Goal: Contribute content: Add original content to the website for others to see

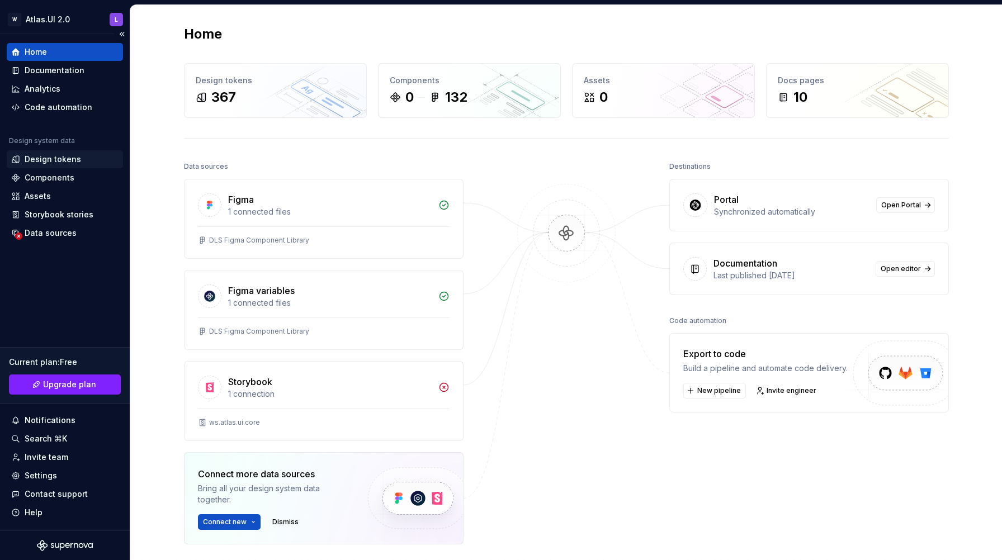
click at [70, 161] on div "Design tokens" at bounding box center [53, 159] width 56 height 11
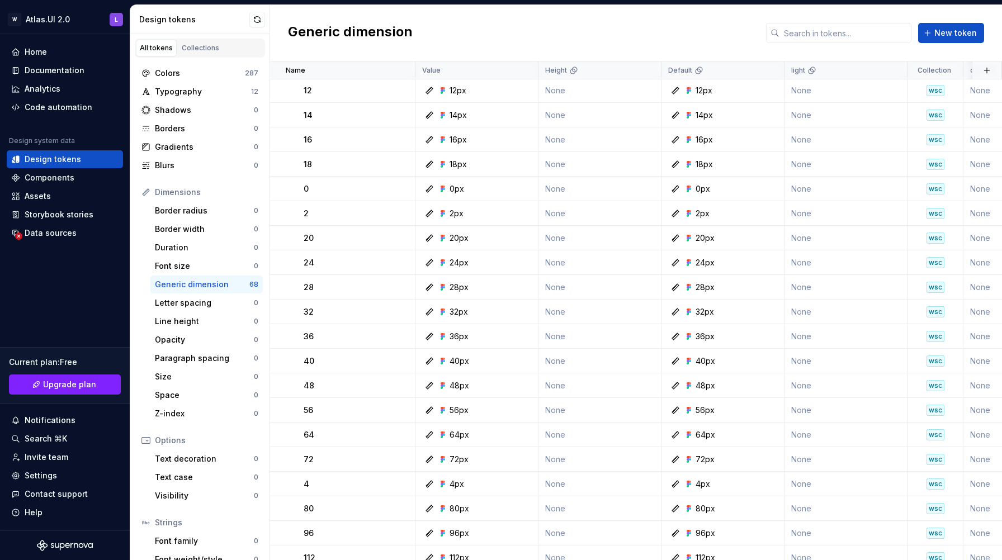
scroll to position [476, 0]
click at [54, 167] on div "Design tokens" at bounding box center [65, 159] width 116 height 18
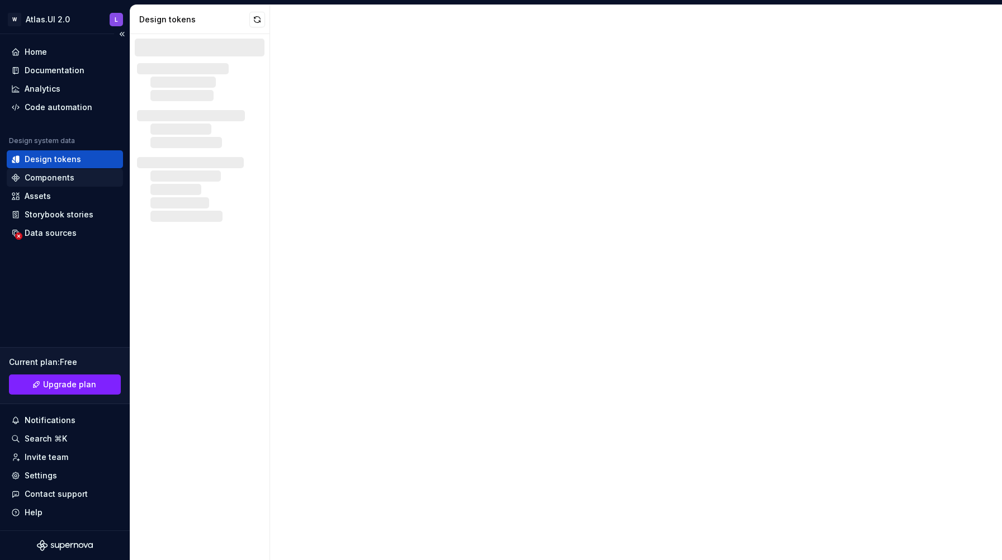
click at [54, 177] on div "Components" at bounding box center [50, 177] width 50 height 11
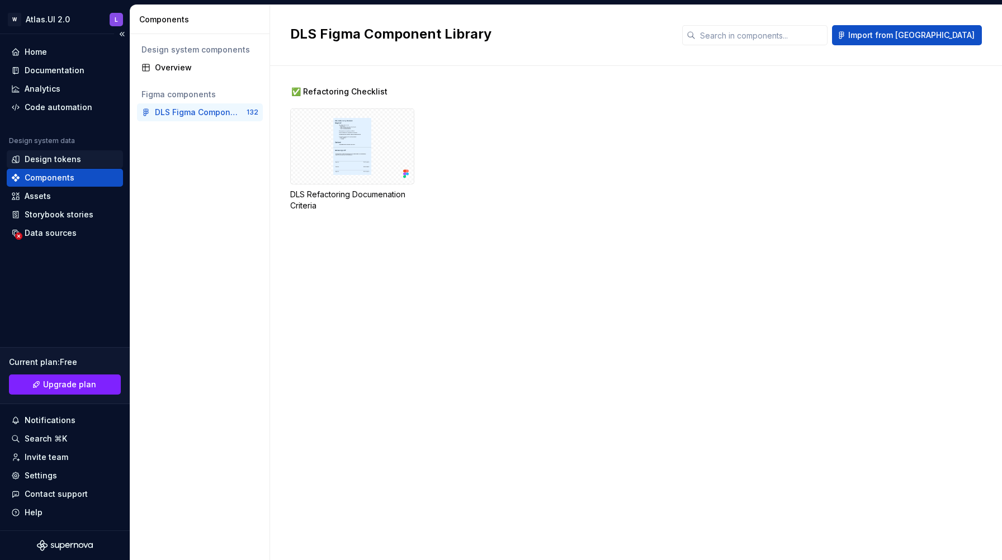
click at [46, 165] on div "Design tokens" at bounding box center [65, 159] width 116 height 18
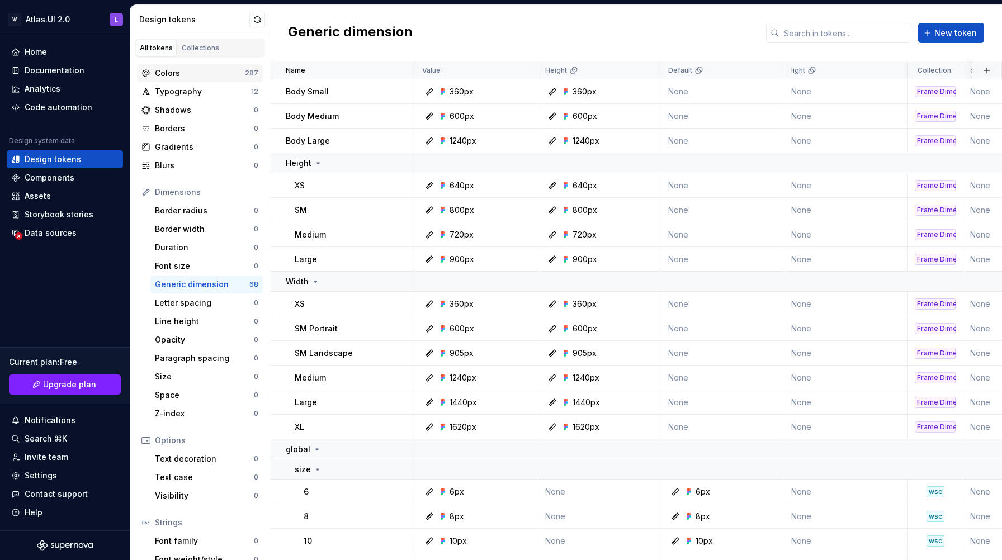
click at [187, 78] on div "Colors" at bounding box center [200, 73] width 90 height 11
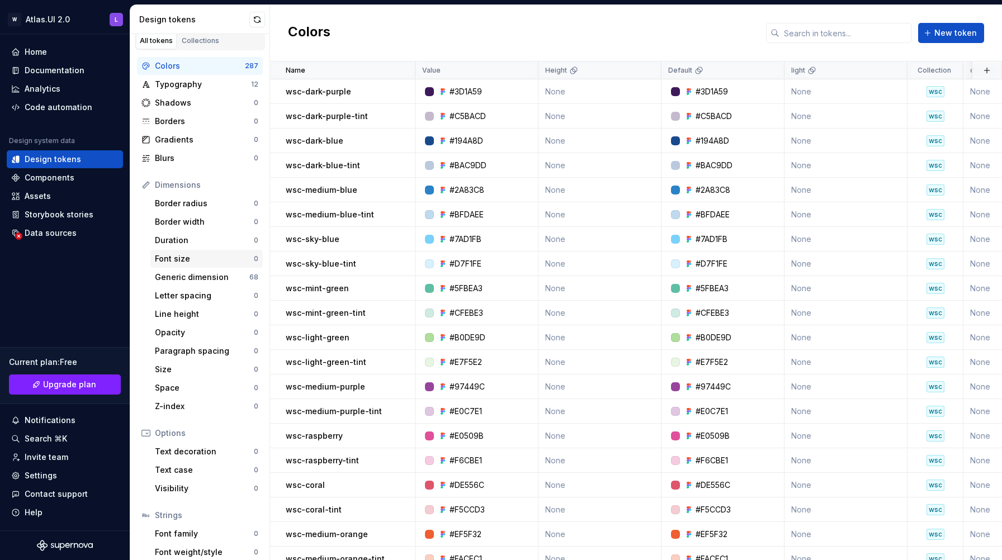
scroll to position [52, 0]
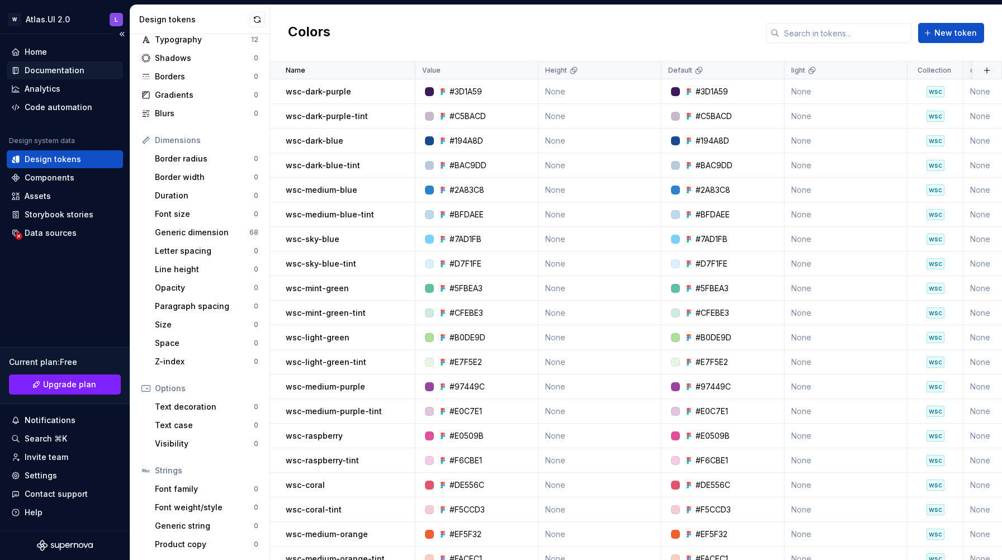
click at [50, 69] on div "Documentation" at bounding box center [55, 70] width 60 height 11
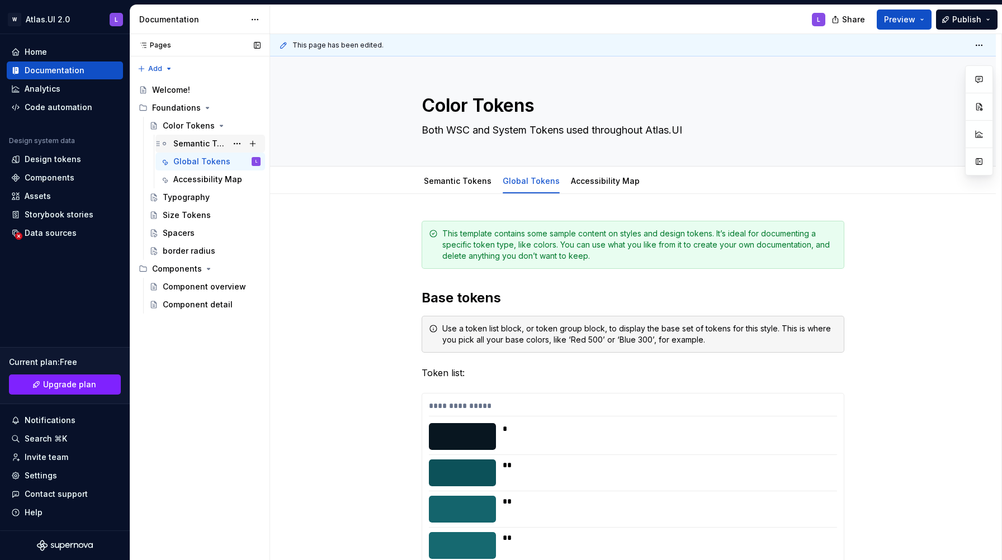
click at [189, 142] on div "Semantic Tokens" at bounding box center [200, 143] width 54 height 11
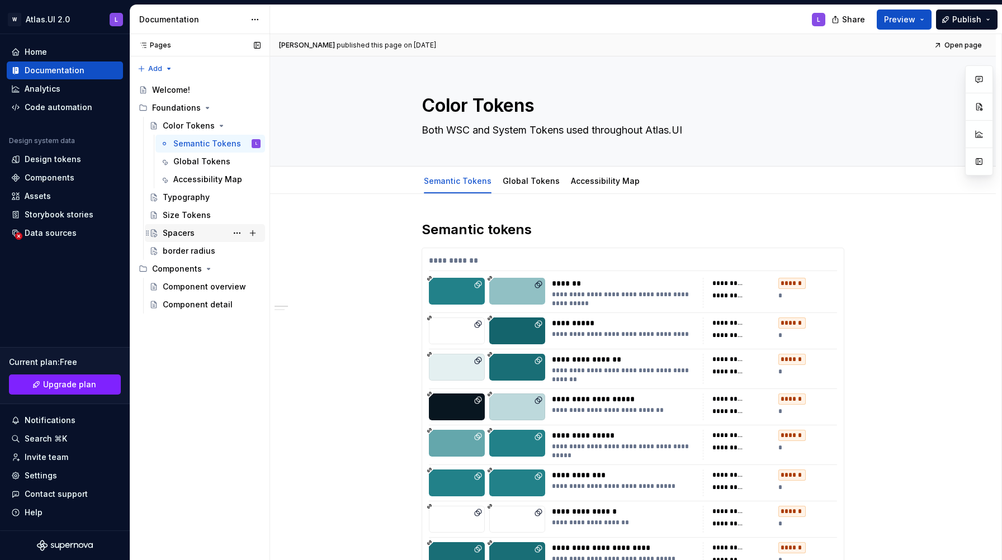
click at [188, 232] on div "Spacers" at bounding box center [179, 233] width 32 height 11
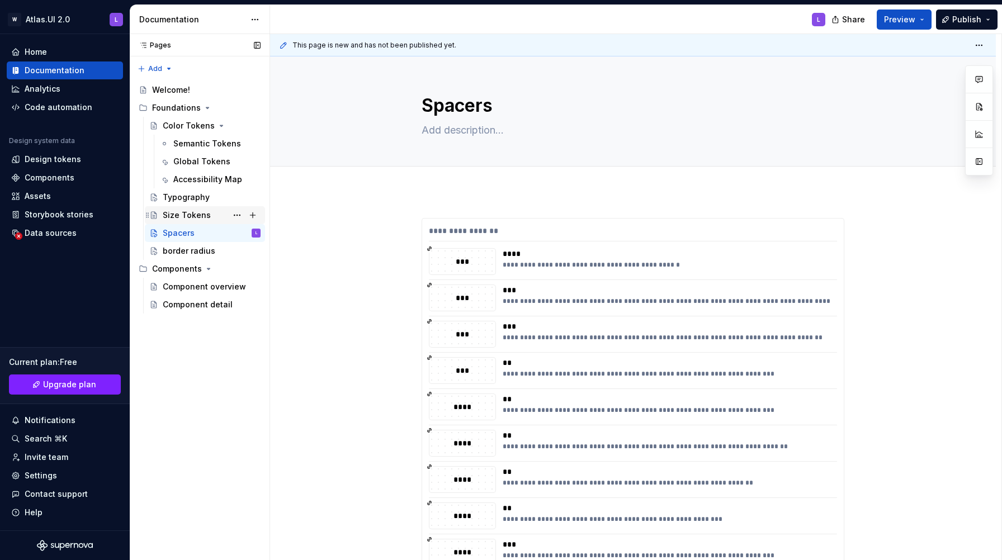
click at [176, 216] on div "Size Tokens" at bounding box center [187, 215] width 48 height 11
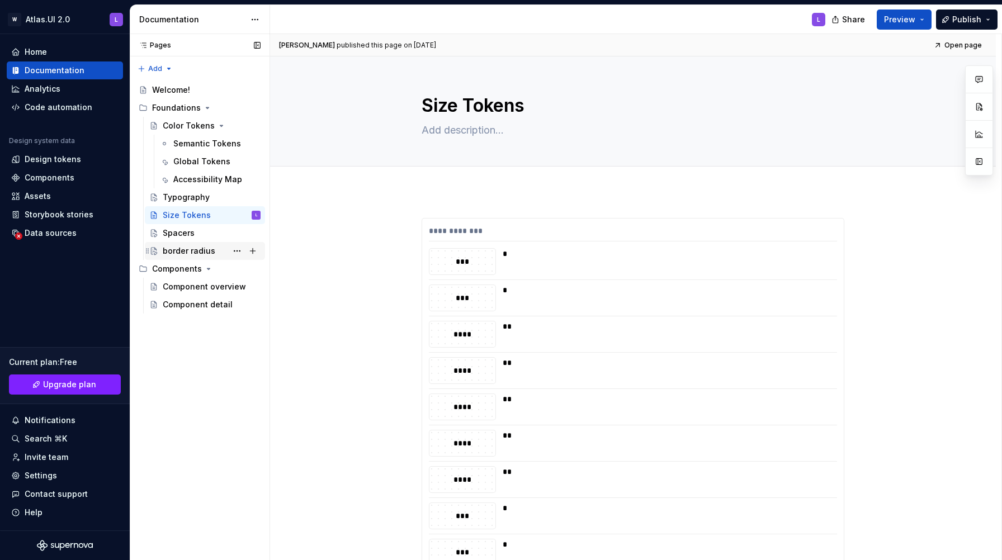
click at [212, 249] on div "border radius" at bounding box center [189, 250] width 53 height 11
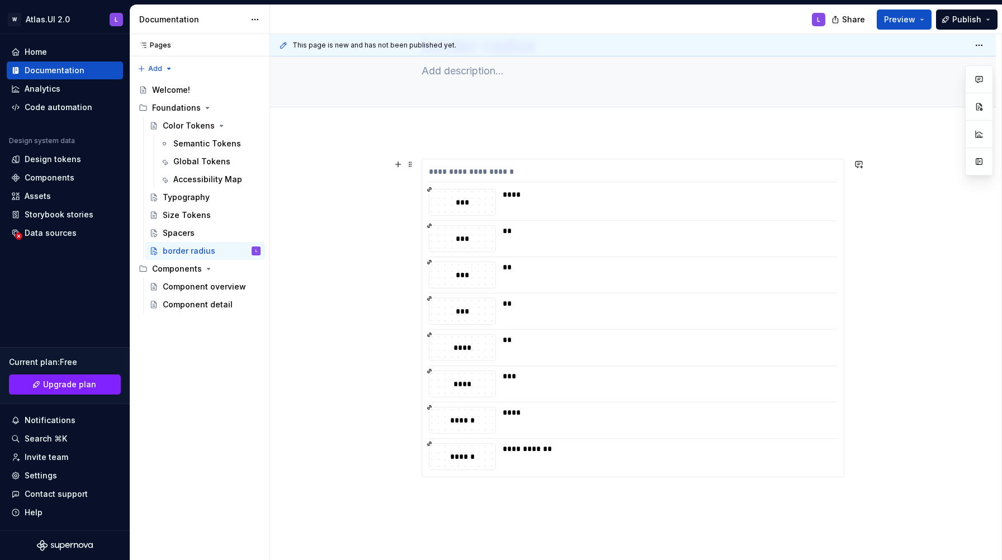
scroll to position [18, 0]
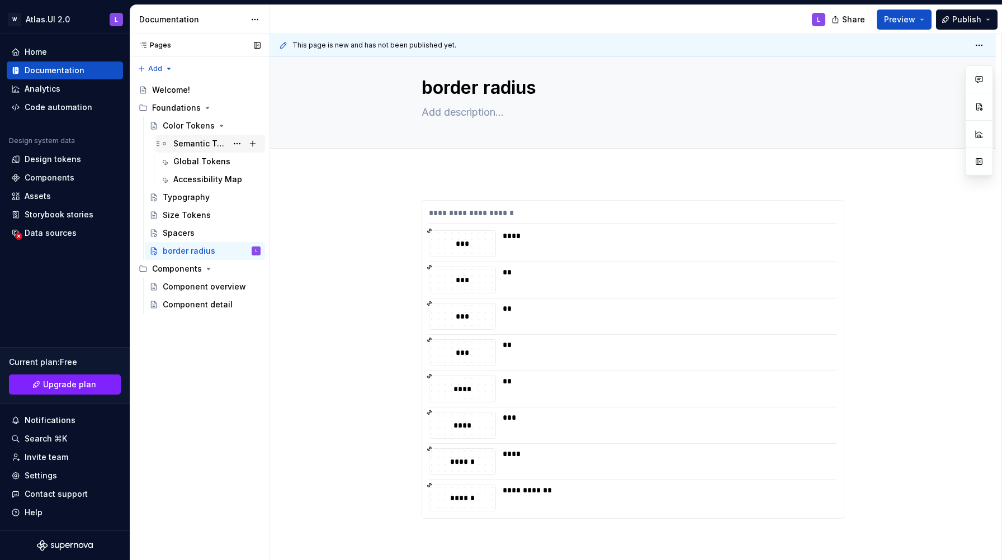
click at [199, 139] on div "Semantic Tokens" at bounding box center [200, 143] width 54 height 11
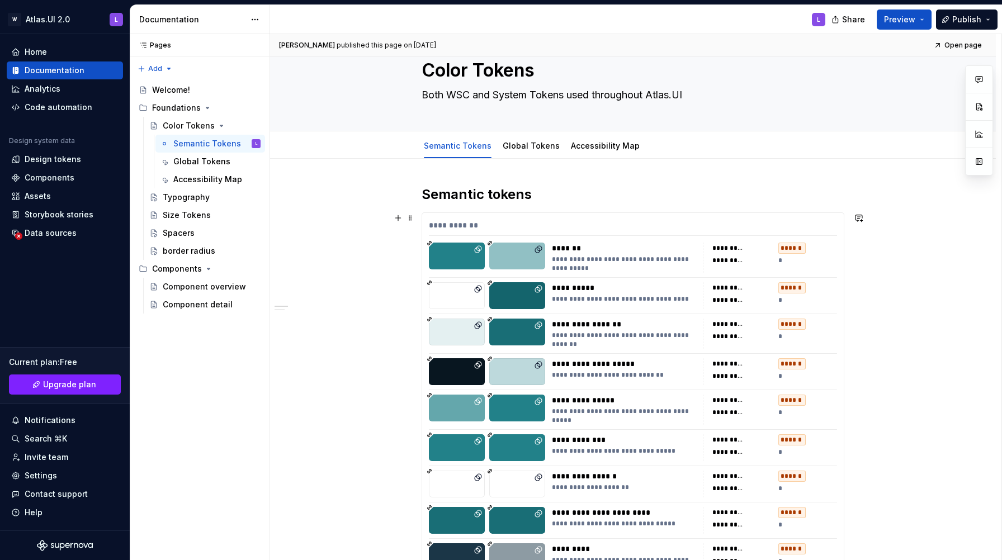
scroll to position [26, 0]
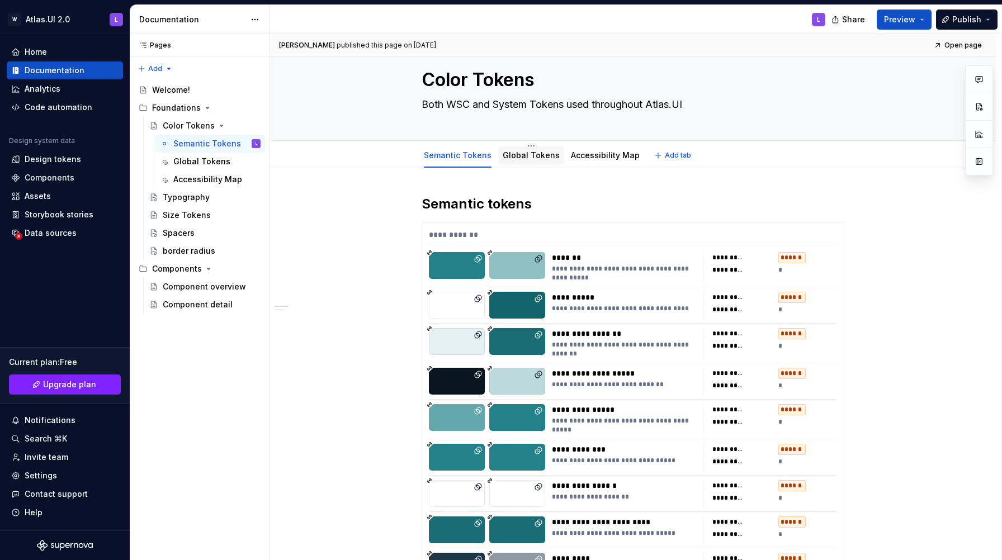
click at [521, 160] on div "Global Tokens" at bounding box center [531, 155] width 57 height 11
click at [528, 157] on link "Global Tokens" at bounding box center [531, 155] width 57 height 10
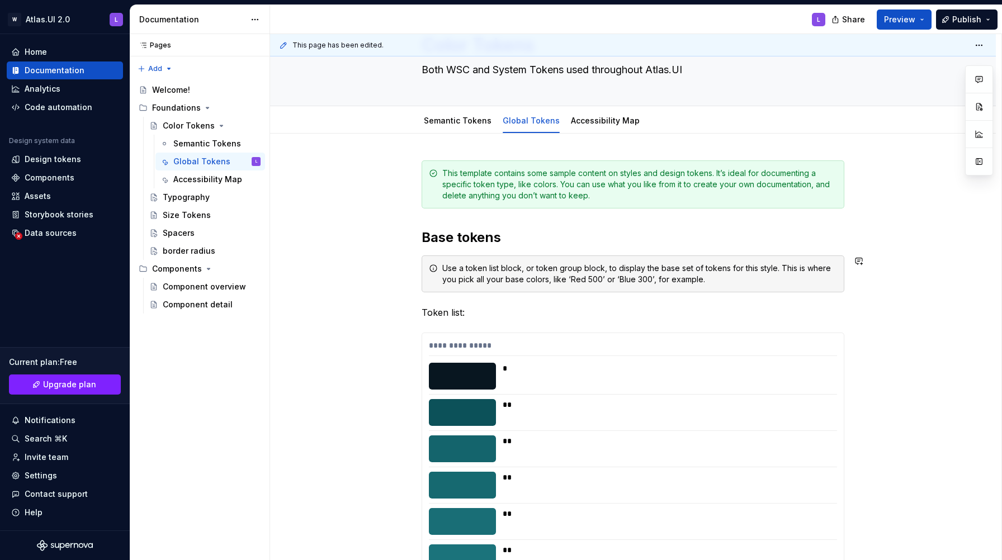
scroll to position [10, 0]
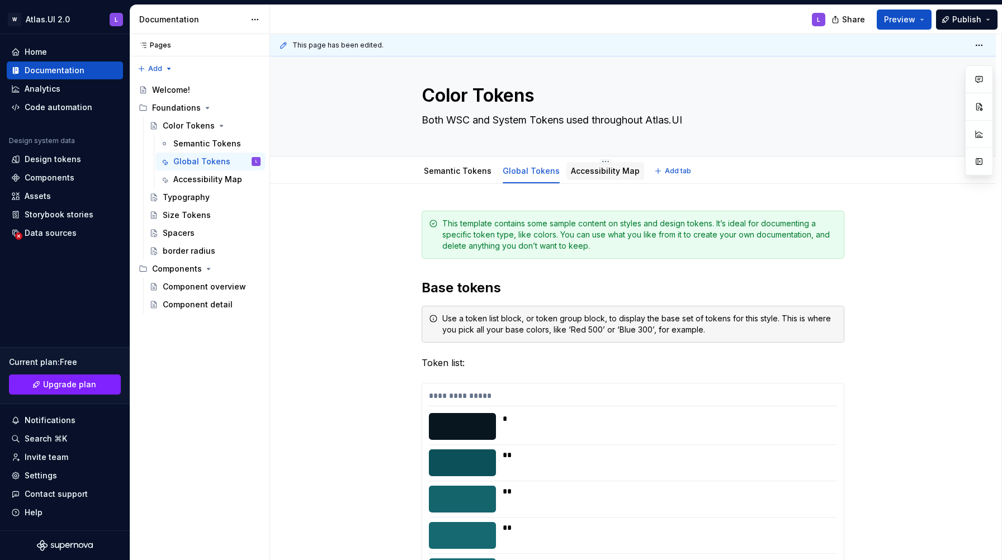
click at [613, 165] on div "Accessibility Map" at bounding box center [605, 170] width 69 height 13
click at [612, 170] on link "Accessibility Map" at bounding box center [605, 171] width 69 height 10
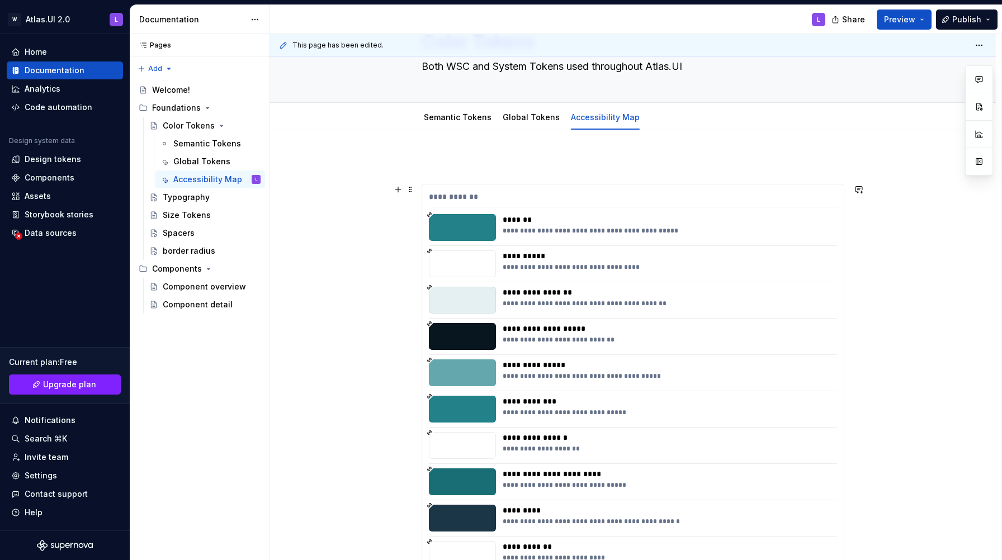
scroll to position [53, 0]
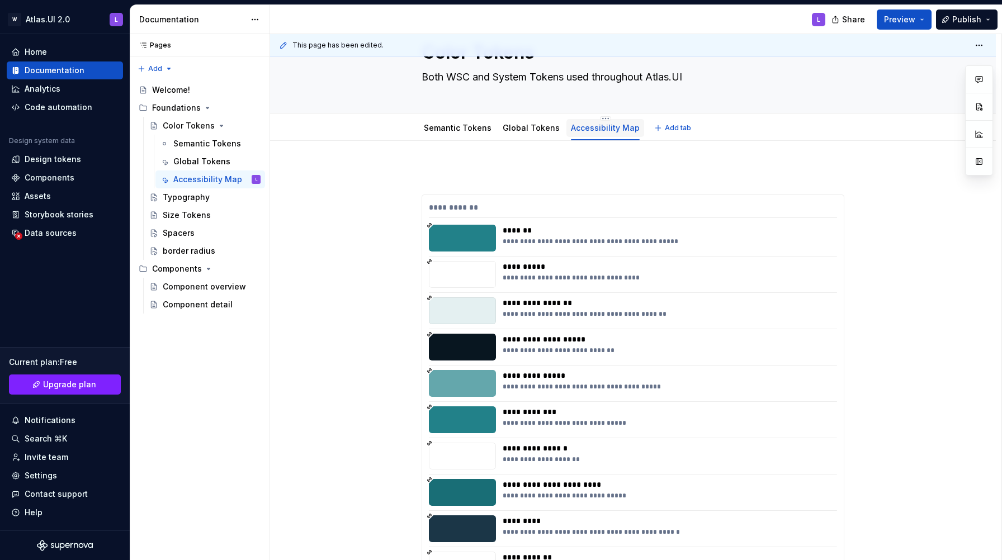
click at [589, 126] on link "Accessibility Map" at bounding box center [605, 128] width 69 height 10
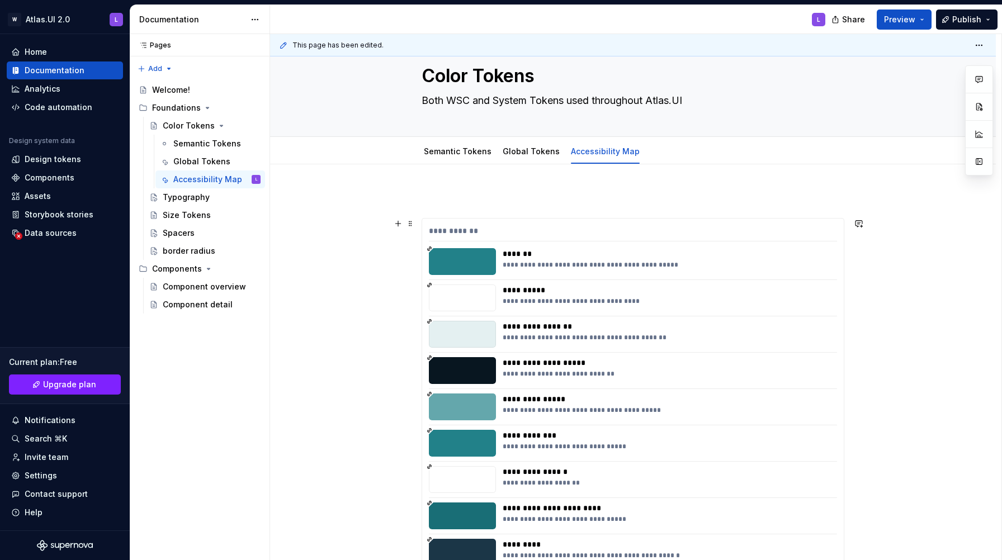
scroll to position [0, 0]
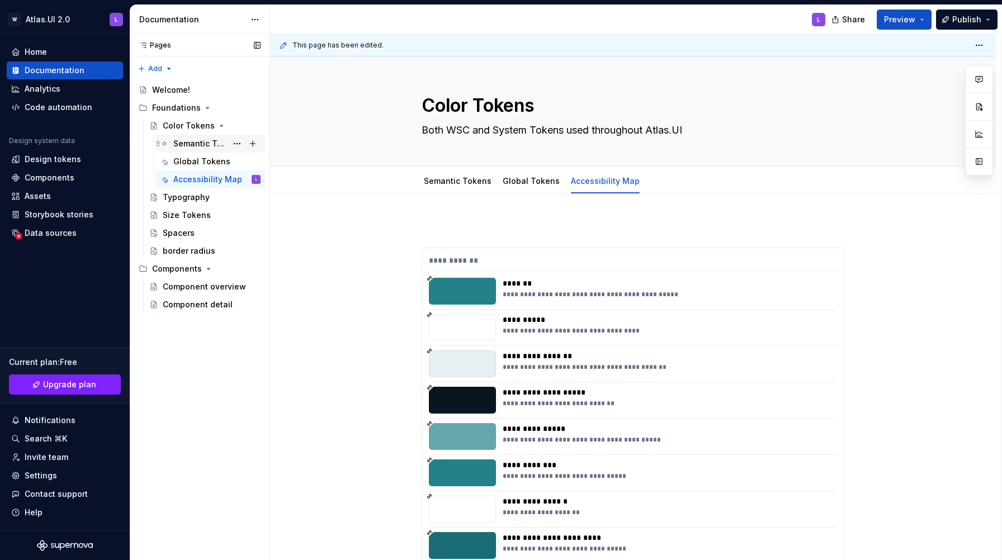
click at [212, 142] on div "Semantic Tokens" at bounding box center [200, 143] width 54 height 11
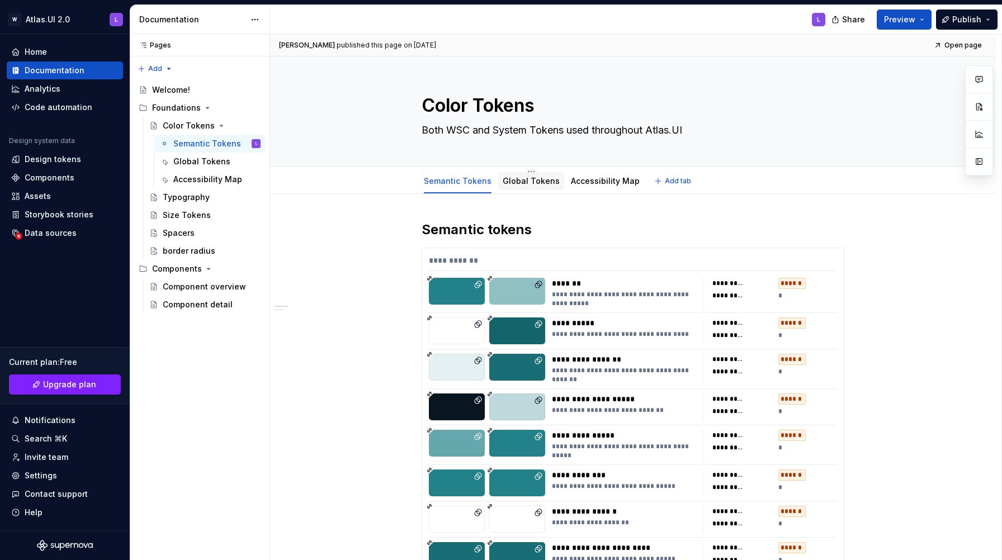
click at [542, 181] on link "Global Tokens" at bounding box center [531, 181] width 57 height 10
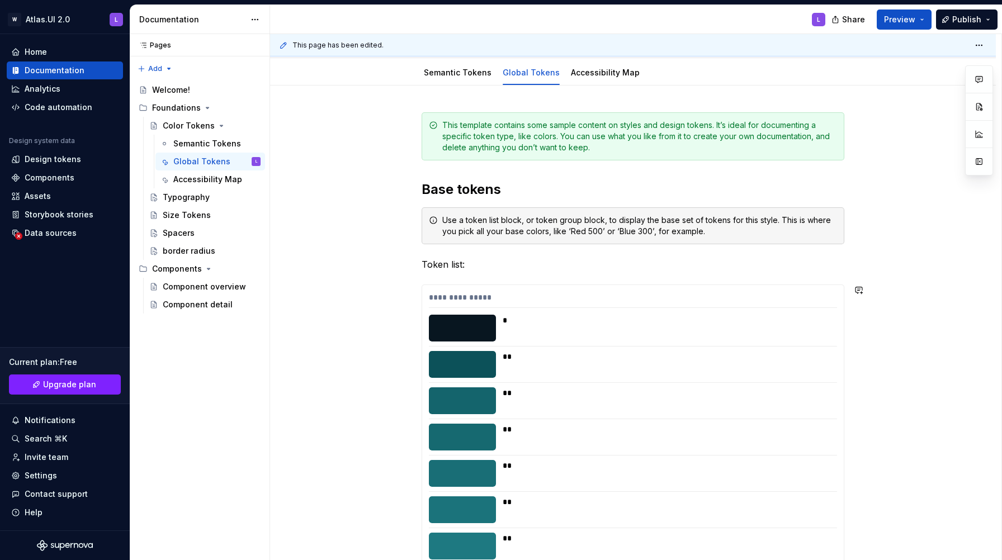
scroll to position [22, 0]
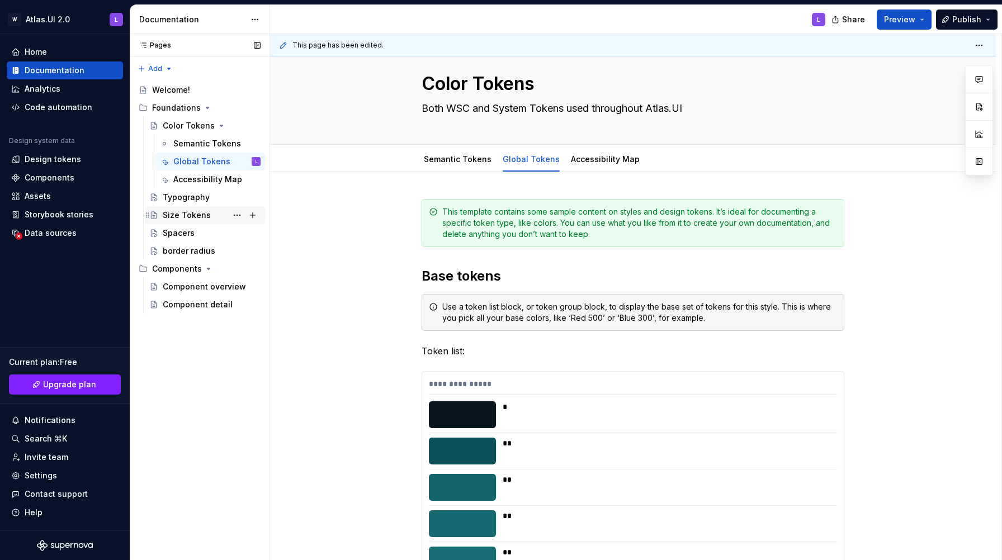
click at [196, 220] on div "Size Tokens" at bounding box center [187, 215] width 48 height 11
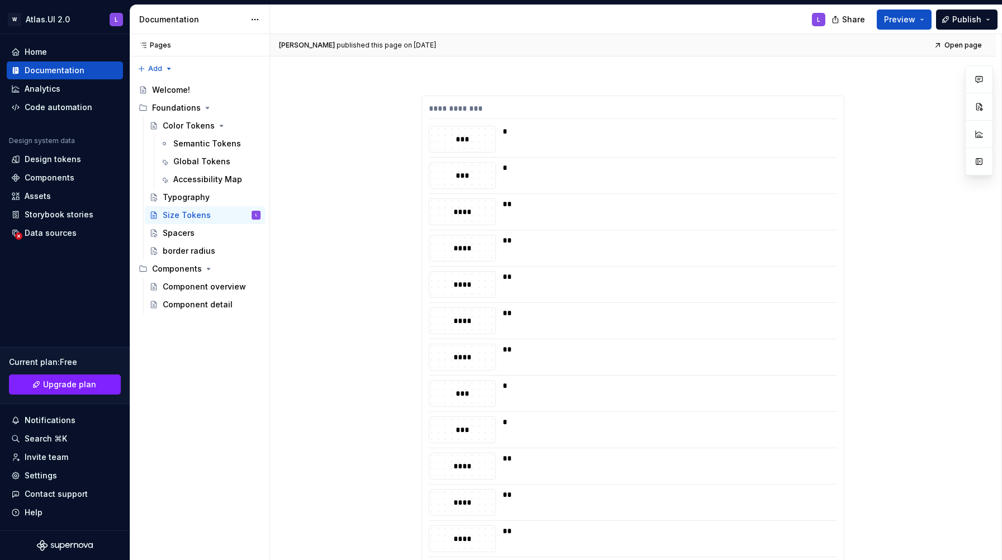
scroll to position [109, 0]
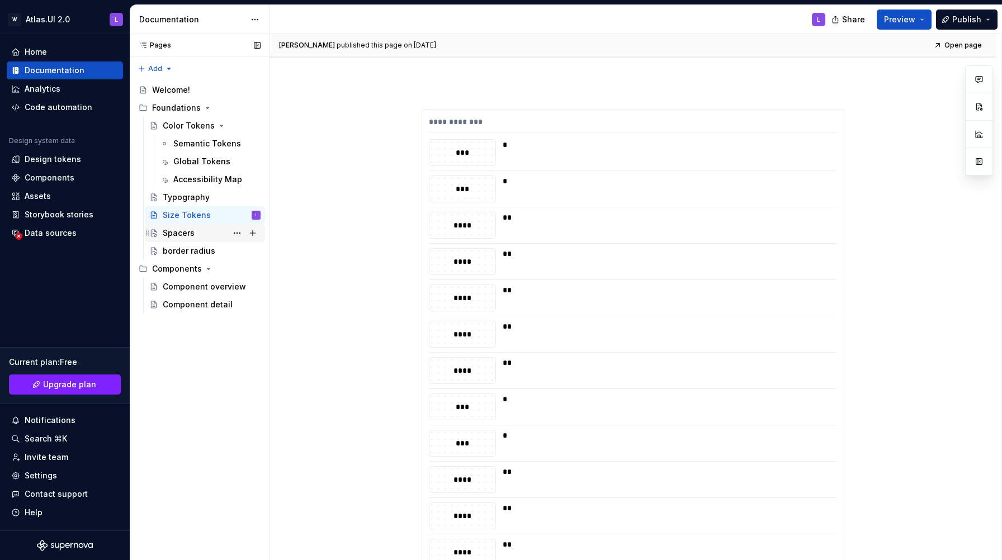
click at [182, 234] on div "Spacers" at bounding box center [179, 233] width 32 height 11
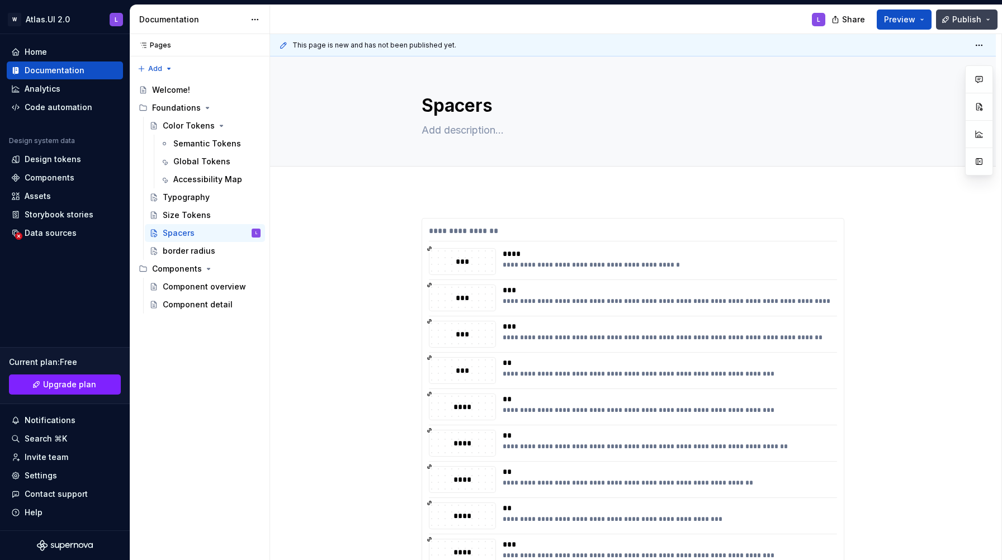
click at [979, 23] on span "Publish" at bounding box center [966, 19] width 29 height 11
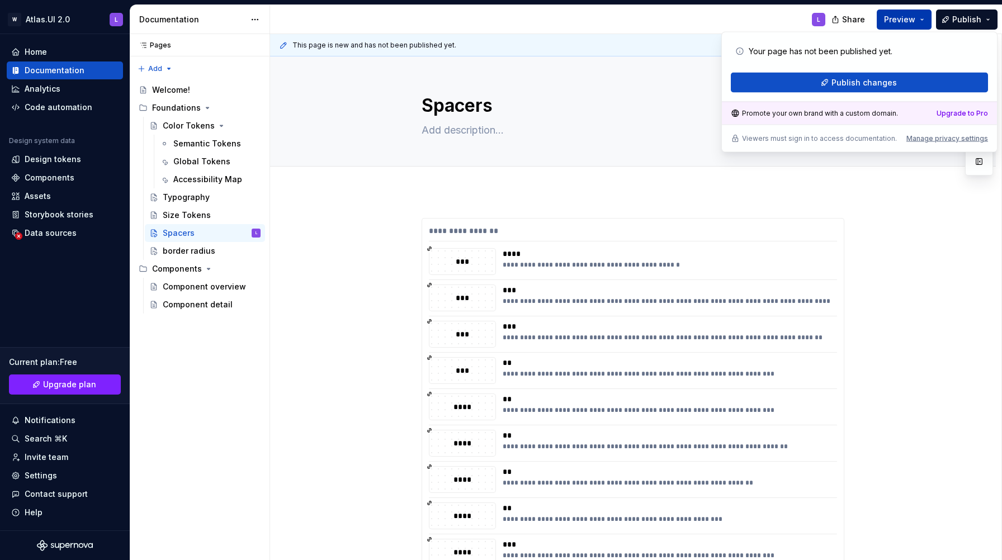
click at [907, 22] on span "Preview" at bounding box center [899, 19] width 31 height 11
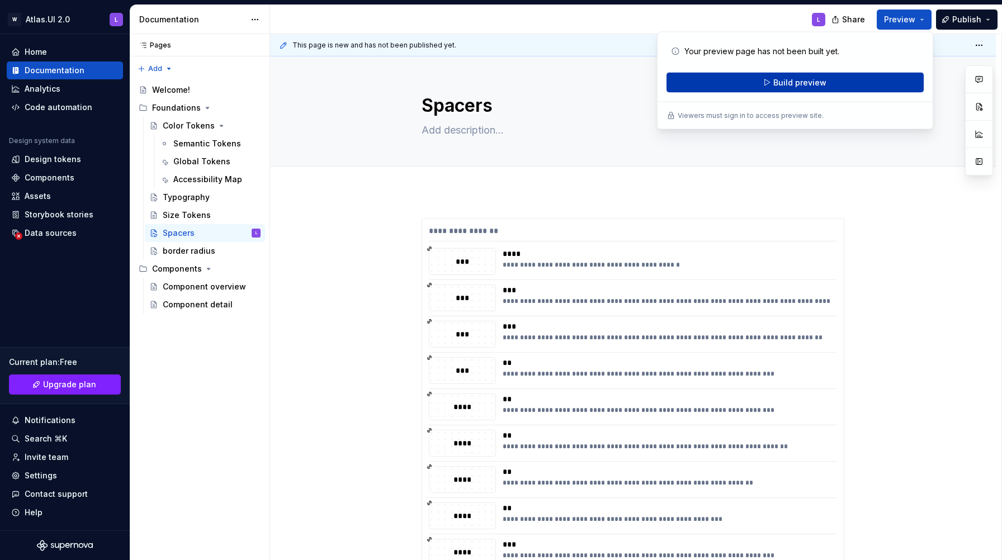
click at [847, 78] on button "Build preview" at bounding box center [794, 83] width 257 height 20
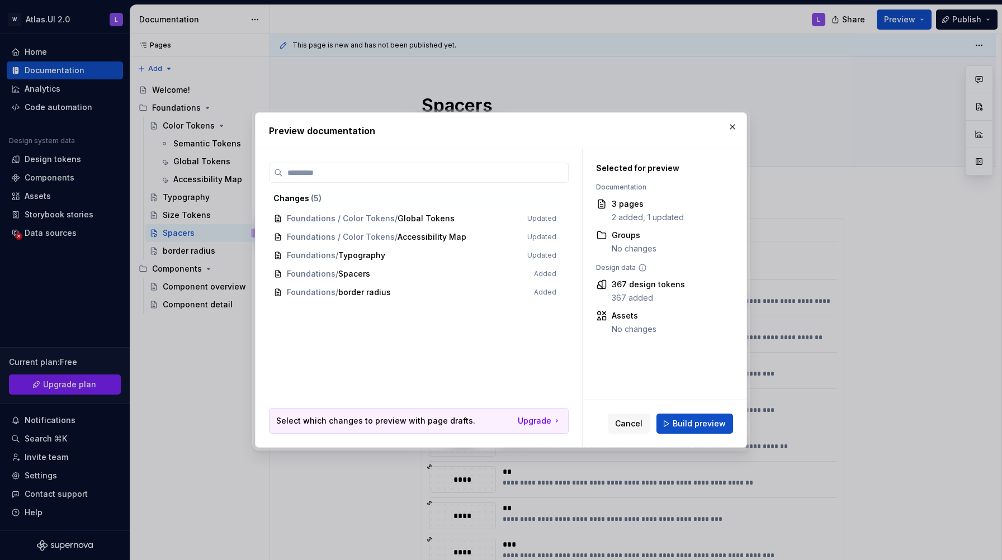
click at [636, 437] on div "Cancel Build preview" at bounding box center [665, 423] width 164 height 47
click at [636, 429] on span "Cancel" at bounding box center [628, 423] width 27 height 11
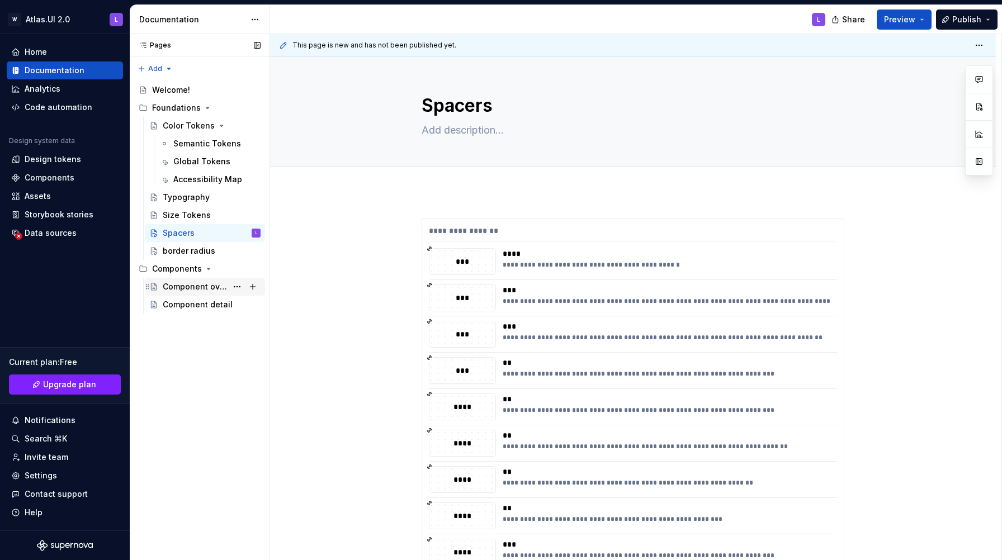
click at [202, 290] on div "Component overview" at bounding box center [195, 286] width 64 height 11
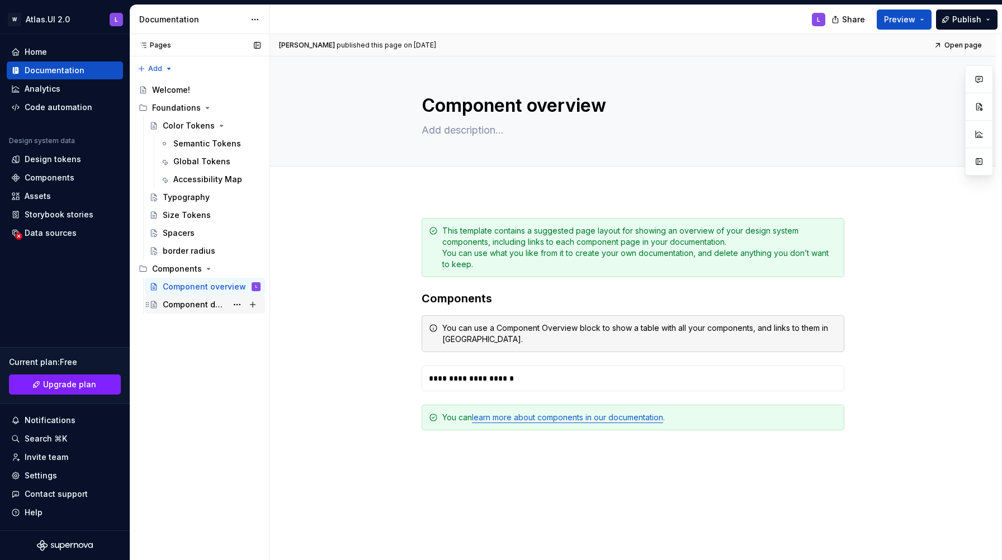
click at [190, 305] on div "Component detail" at bounding box center [195, 304] width 64 height 11
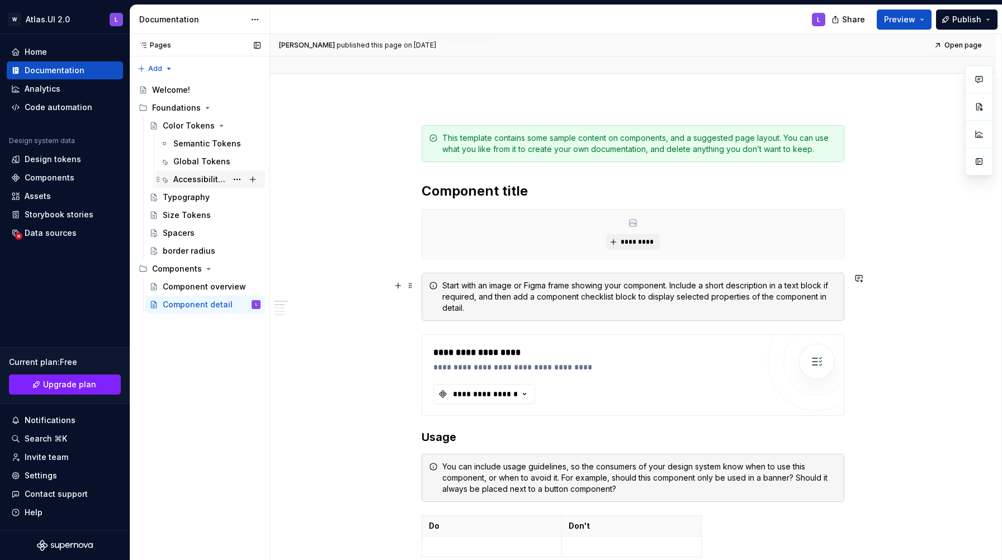
scroll to position [84, 0]
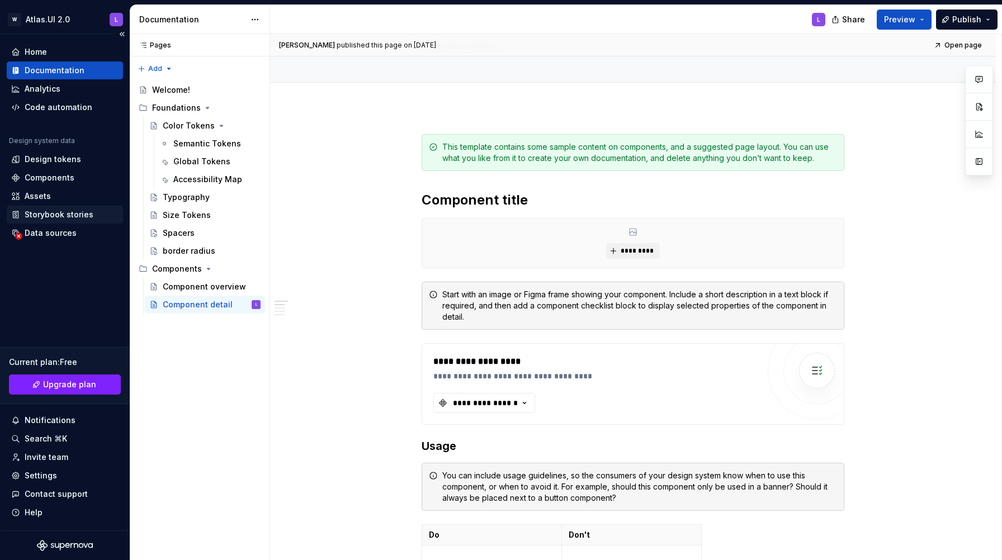
click at [60, 221] on div "Storybook stories" at bounding box center [65, 215] width 116 height 18
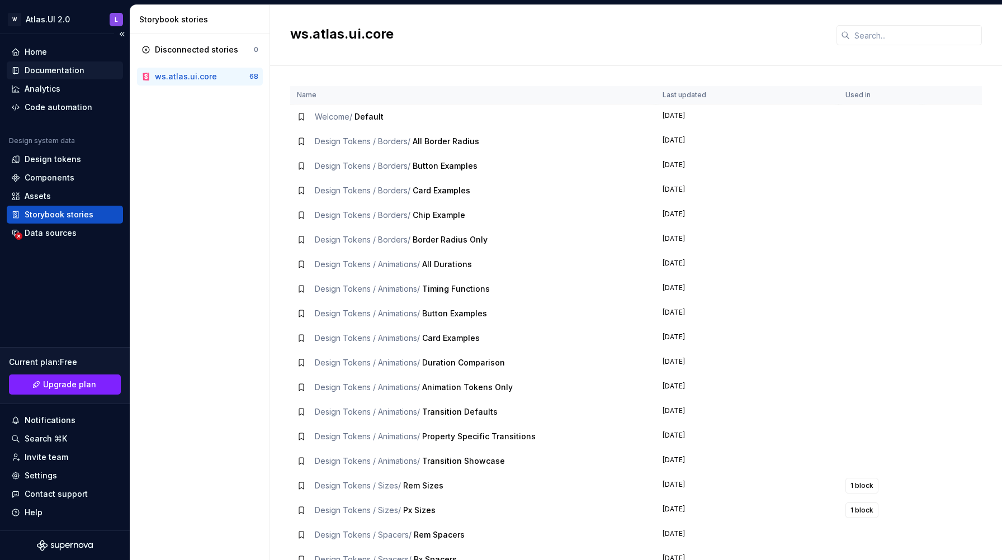
click at [59, 73] on div "Documentation" at bounding box center [55, 70] width 60 height 11
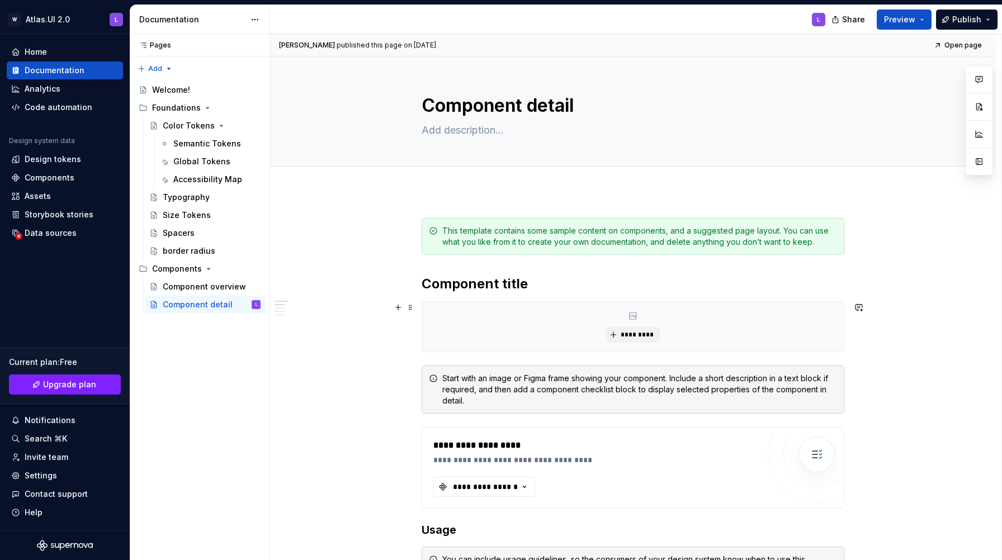
scroll to position [11, 0]
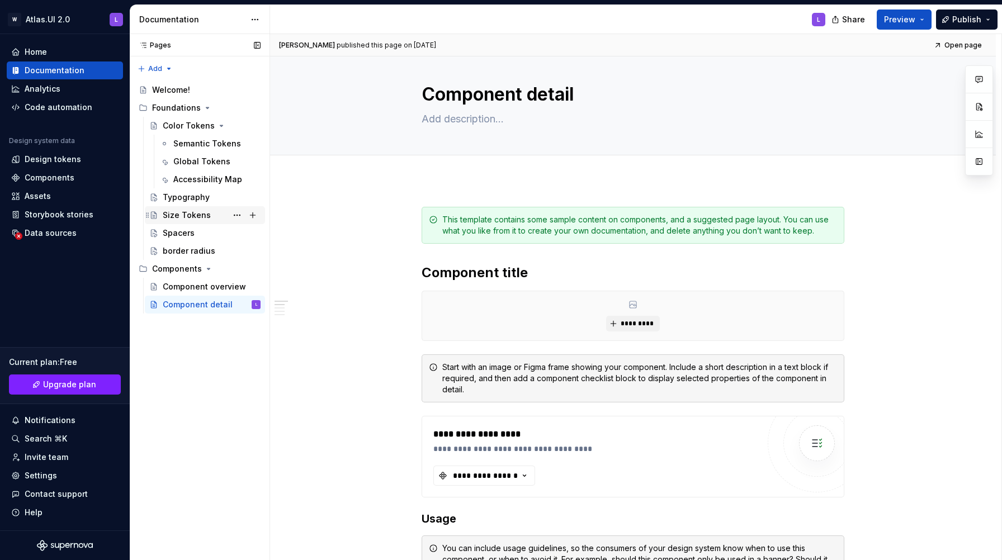
click at [211, 211] on div "Size Tokens" at bounding box center [212, 215] width 98 height 16
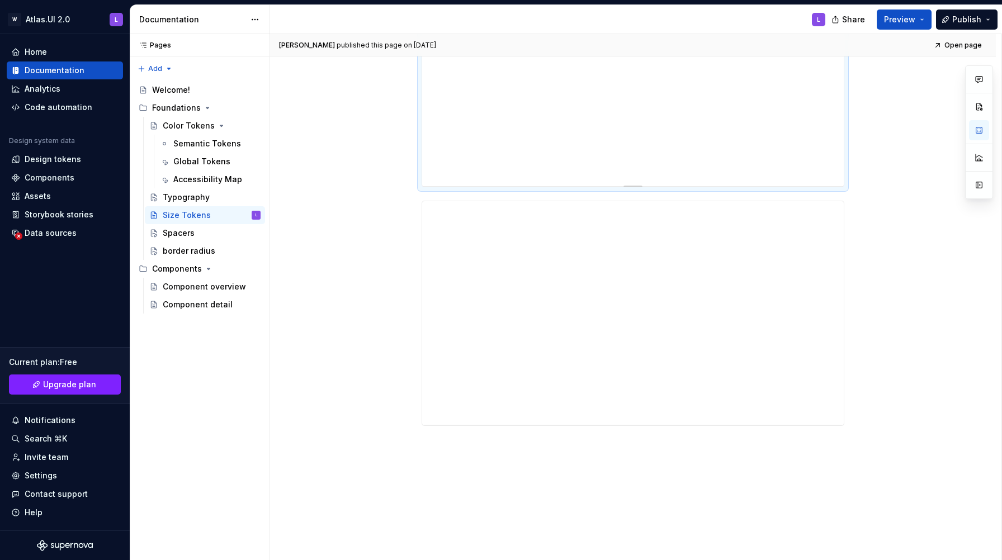
scroll to position [1440, 0]
click at [42, 230] on div "Data sources" at bounding box center [51, 233] width 52 height 11
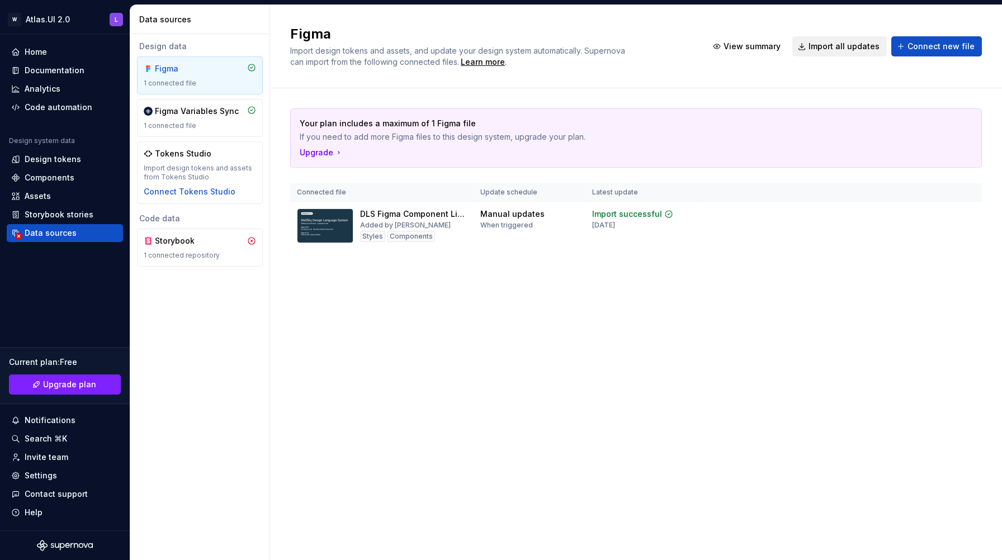
click at [841, 49] on span "Import all updates" at bounding box center [844, 46] width 71 height 11
click at [179, 164] on div "Import design tokens and assets from Tokens Studio" at bounding box center [200, 173] width 112 height 18
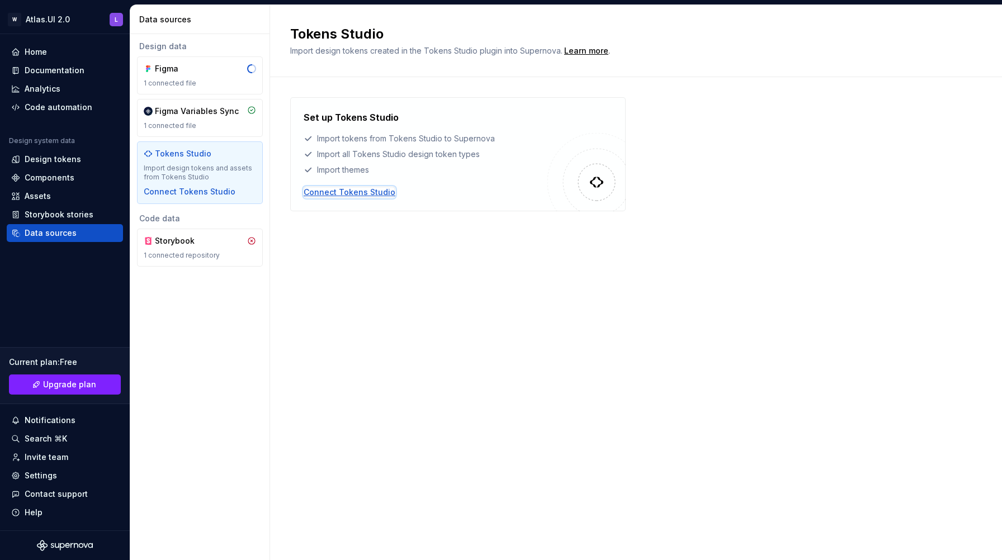
click at [347, 191] on div "Connect Tokens Studio" at bounding box center [350, 192] width 92 height 11
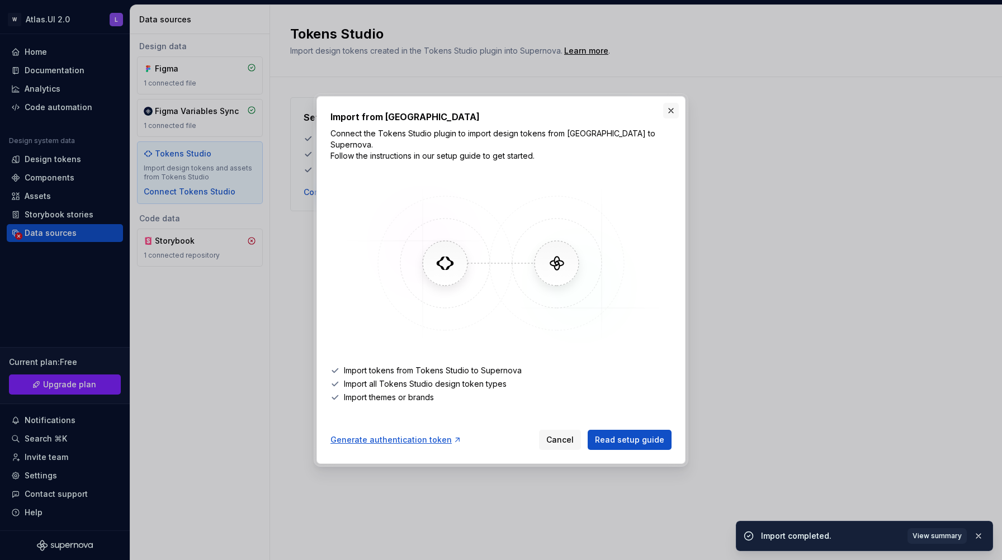
click at [669, 115] on button "button" at bounding box center [671, 111] width 16 height 16
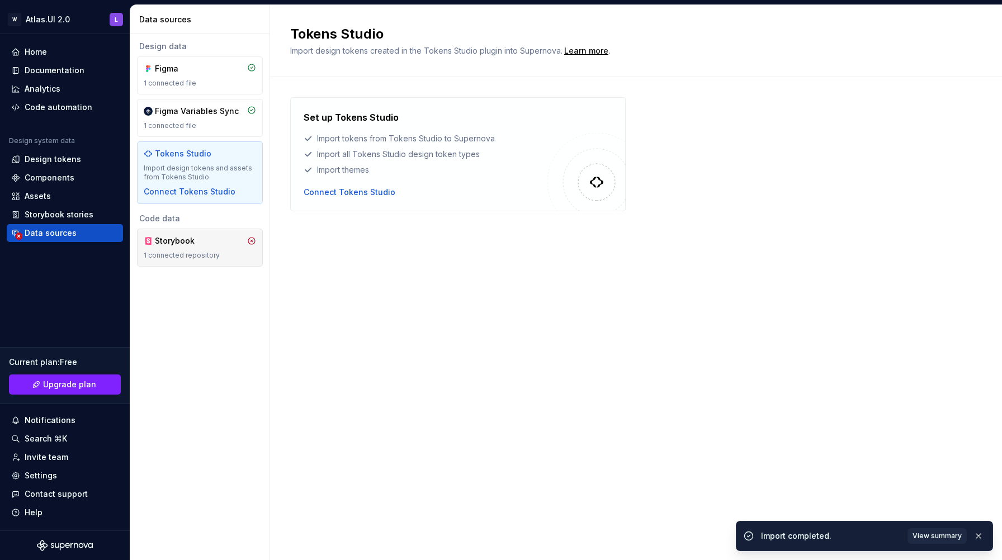
click at [177, 241] on div "Storybook" at bounding box center [182, 240] width 54 height 11
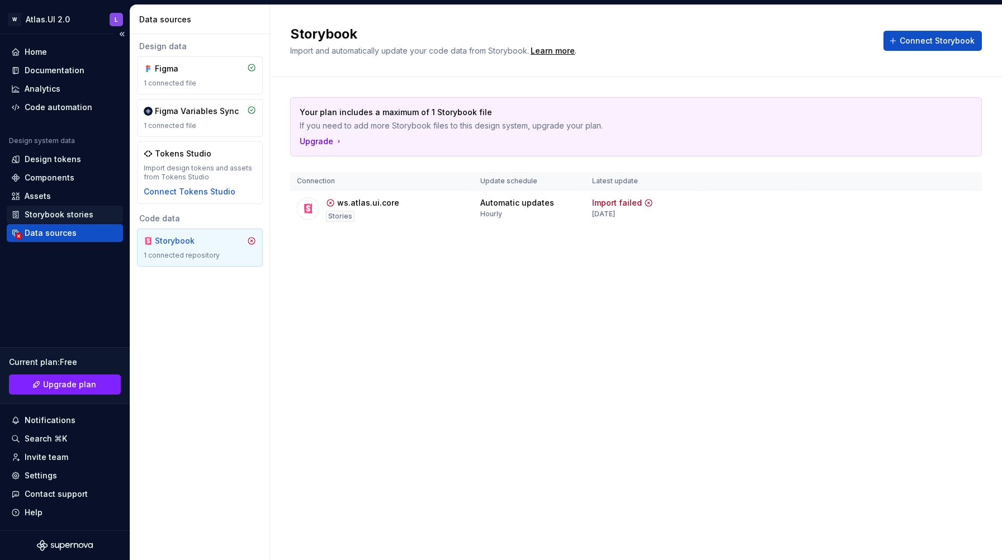
click at [59, 215] on div "Storybook stories" at bounding box center [59, 214] width 69 height 11
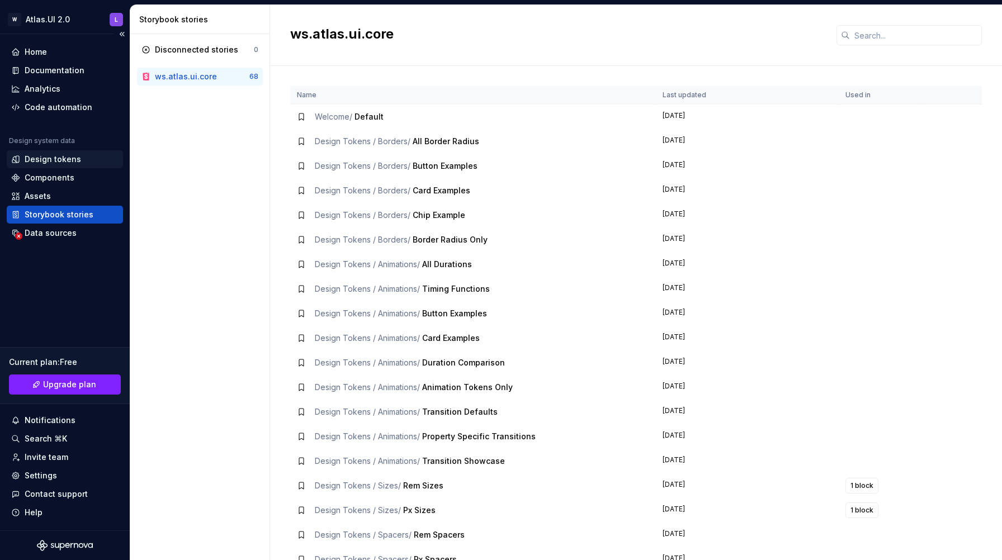
click at [75, 158] on div "Design tokens" at bounding box center [53, 159] width 56 height 11
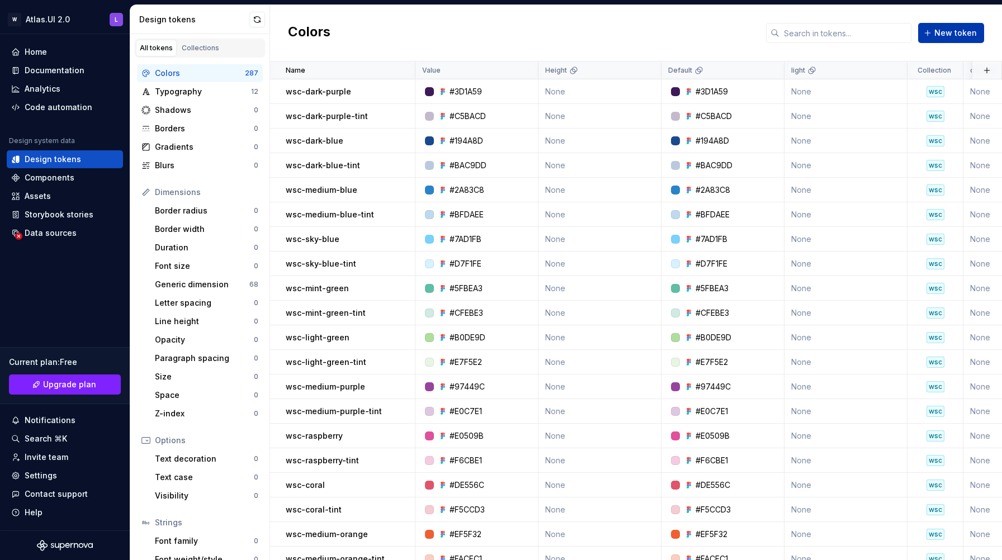
click at [948, 36] on span "New token" at bounding box center [955, 32] width 42 height 11
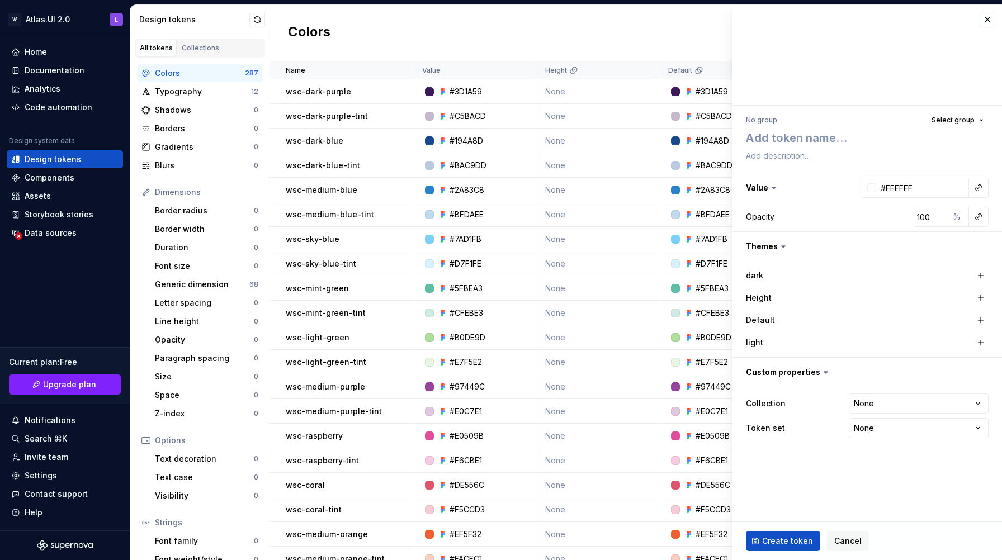
type textarea "*"
click at [959, 121] on span "Select group" at bounding box center [953, 120] width 43 height 9
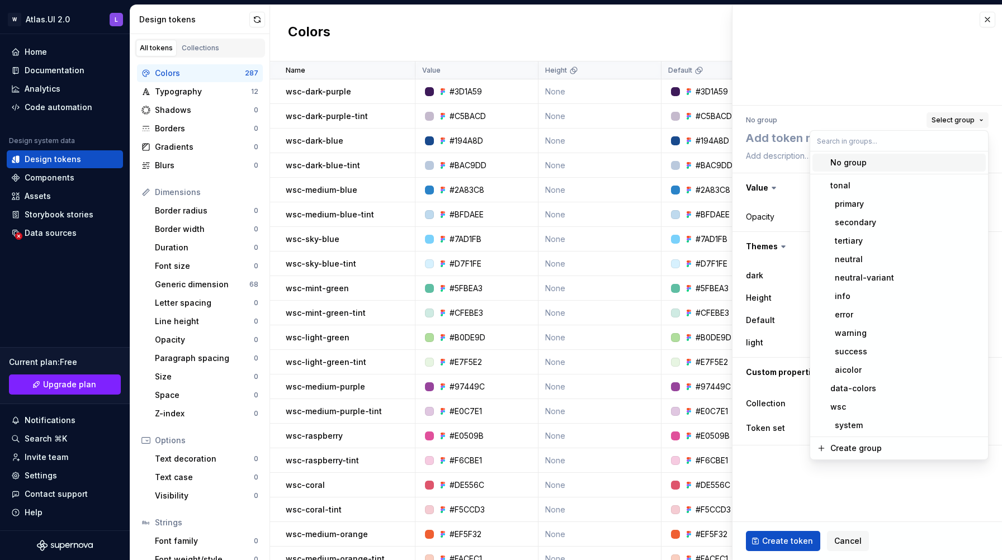
click at [958, 120] on span "Select group" at bounding box center [953, 120] width 43 height 9
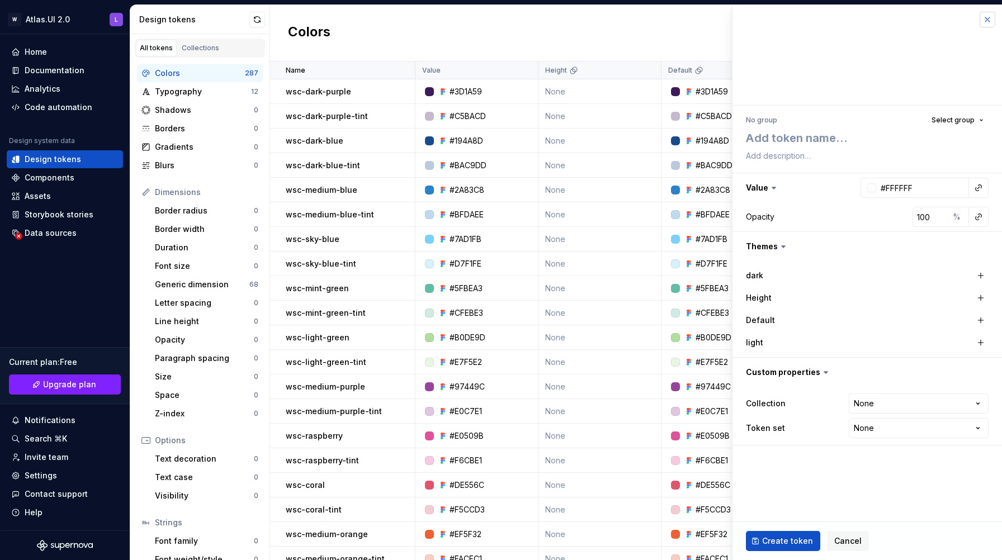
click at [986, 20] on button "button" at bounding box center [988, 20] width 16 height 16
